Goal: Task Accomplishment & Management: Manage account settings

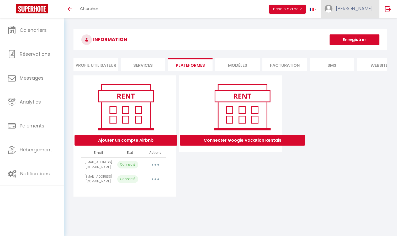
click at [368, 10] on span "[PERSON_NAME]" at bounding box center [354, 8] width 37 height 7
click at [357, 37] on link "Équipe" at bounding box center [358, 35] width 39 height 9
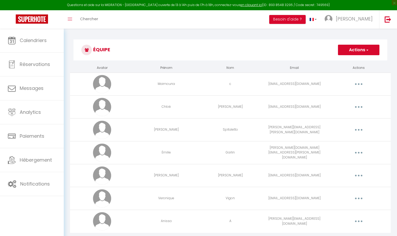
click at [359, 220] on icon "button" at bounding box center [359, 221] width 2 height 2
click at [334, 233] on link "Editer" at bounding box center [345, 233] width 39 height 9
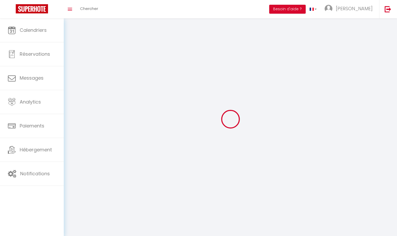
type input "Anissa"
type input "A"
type input "[PERSON_NAME][EMAIL_ADDRESS][DOMAIN_NAME]"
type textarea "[URL][DOMAIN_NAME]"
checkbox input "true"
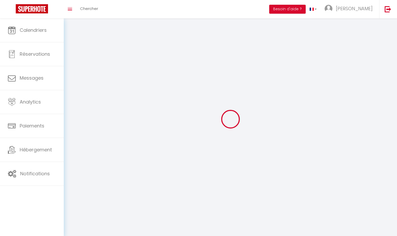
checkbox input "false"
checkbox input "true"
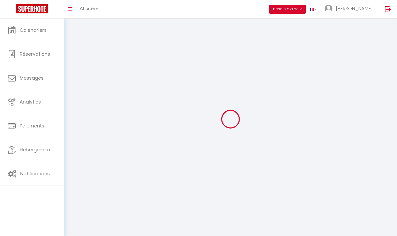
checkbox input "true"
checkbox input "false"
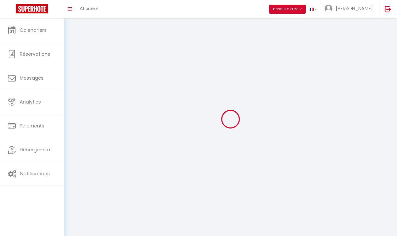
checkbox input "false"
checkbox input "true"
select select
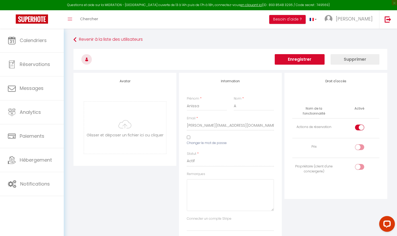
click at [189, 137] on input "Changer le mot de passe" at bounding box center [188, 137] width 3 height 3
checkbox input "true"
click at [220, 160] on icon at bounding box center [220, 160] width 5 height 5
